Goal: Information Seeking & Learning: Learn about a topic

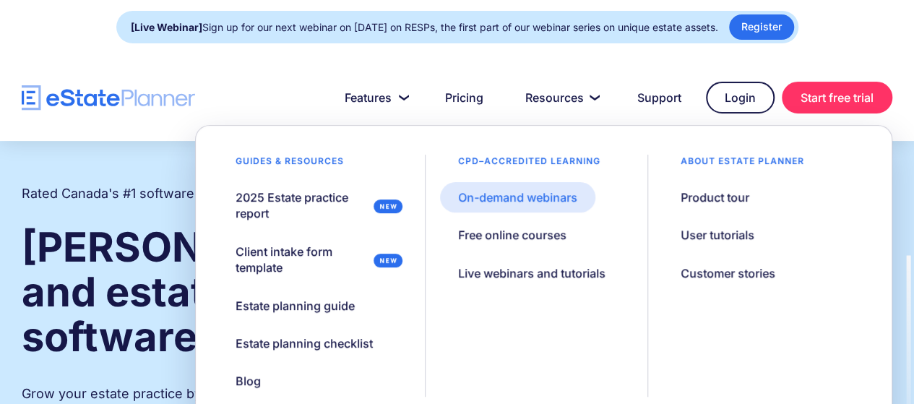
click at [536, 194] on div "On-demand webinars" at bounding box center [517, 197] width 119 height 16
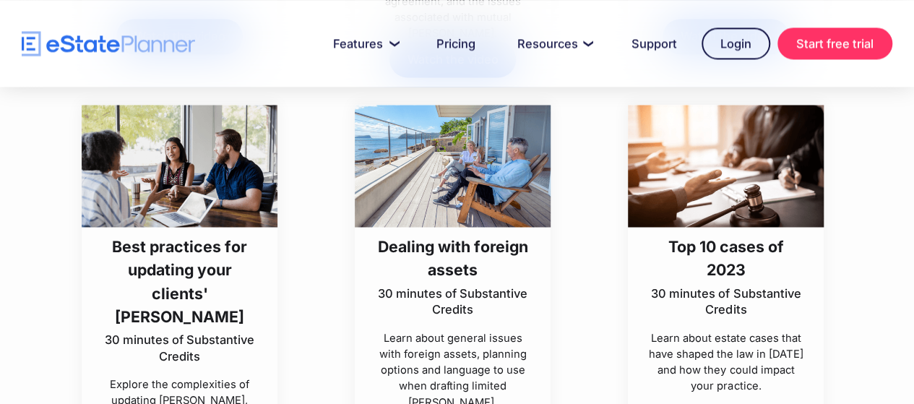
scroll to position [3908, 0]
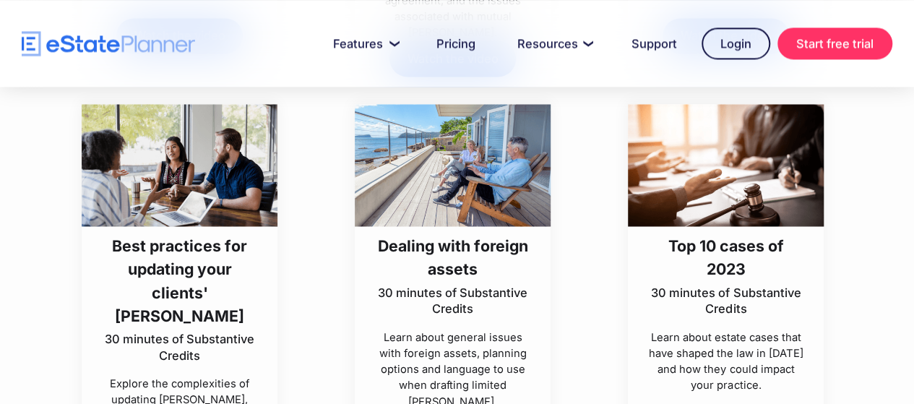
click at [467, 279] on h3 "Dealing with foreign assets" at bounding box center [452, 256] width 158 height 46
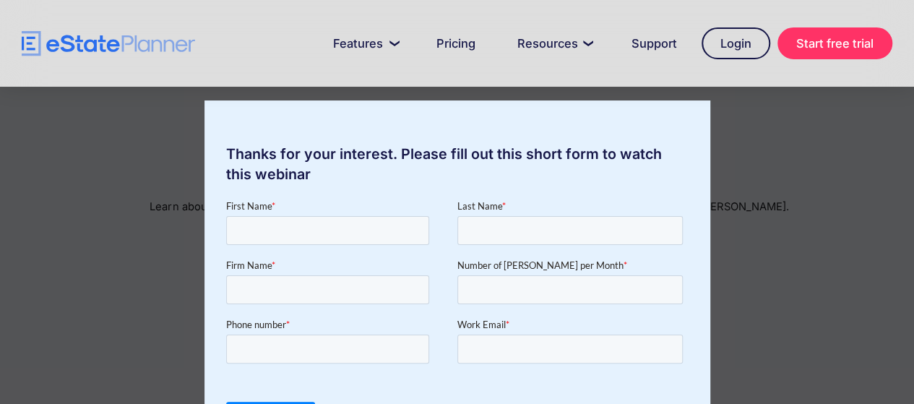
click at [747, 154] on div "Thanks for your interest. Please fill out this short form to watch this webinar" at bounding box center [457, 202] width 914 height 404
